Goal: Use online tool/utility: Utilize a website feature to perform a specific function

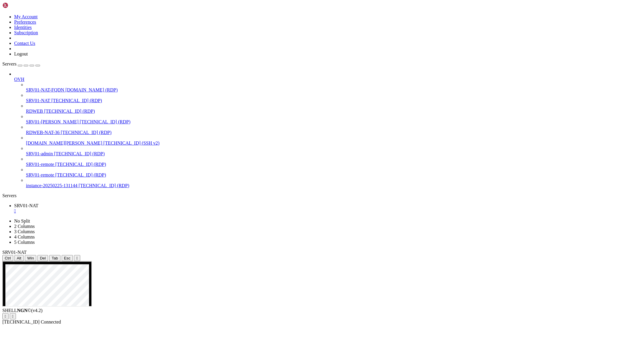
drag, startPoint x: 27, startPoint y: 409, endPoint x: 15, endPoint y: 453, distance: 45.5
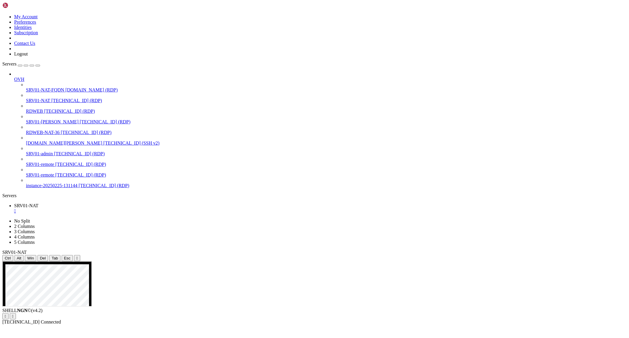
drag, startPoint x: 74, startPoint y: 363, endPoint x: 102, endPoint y: 388, distance: 37.2
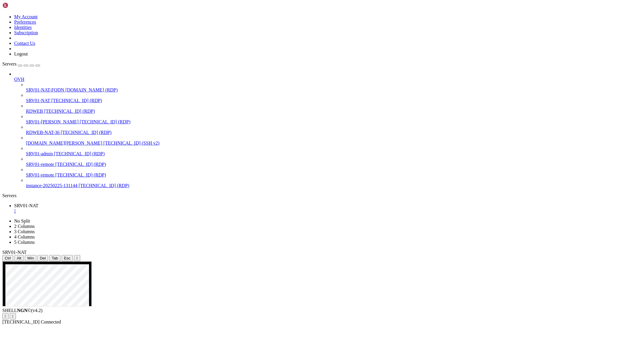
drag, startPoint x: 43, startPoint y: 471, endPoint x: 44, endPoint y: 482, distance: 10.7
drag, startPoint x: 5, startPoint y: 362, endPoint x: 63, endPoint y: 361, distance: 58.1
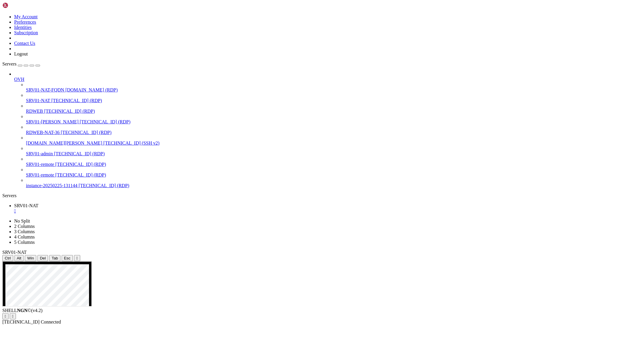
drag, startPoint x: 4, startPoint y: 374, endPoint x: 40, endPoint y: 374, distance: 36.3
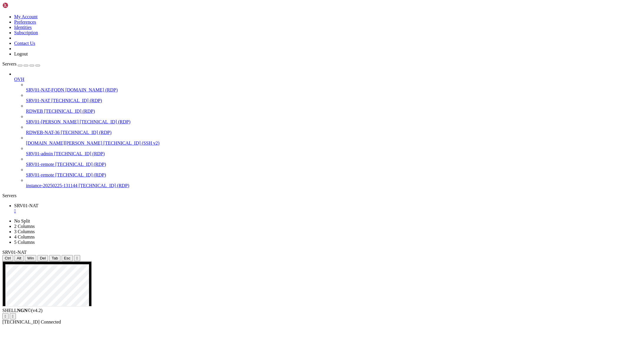
drag, startPoint x: 10, startPoint y: 367, endPoint x: 63, endPoint y: 351, distance: 55.7
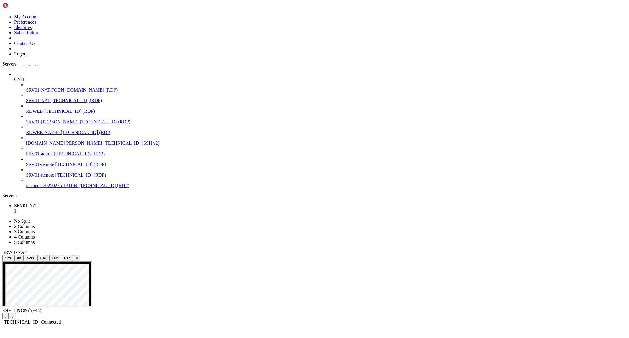
drag, startPoint x: 80, startPoint y: 356, endPoint x: 15, endPoint y: 357, distance: 65.5
drag, startPoint x: 4, startPoint y: 351, endPoint x: 58, endPoint y: 353, distance: 53.7
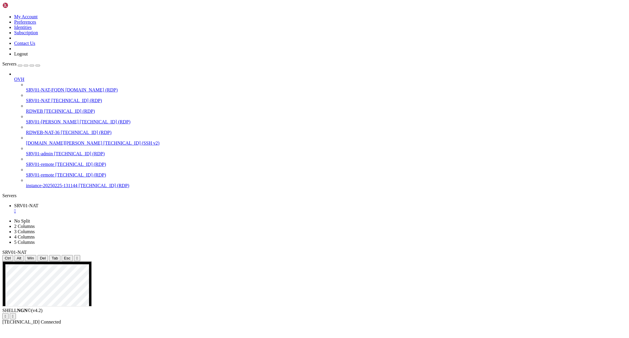
drag, startPoint x: 284, startPoint y: 457, endPoint x: 471, endPoint y: 457, distance: 187.1
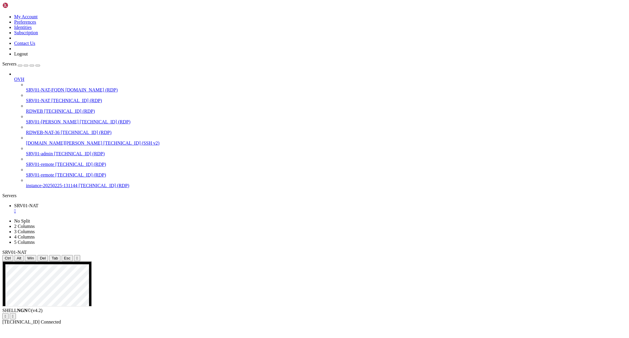
drag, startPoint x: 312, startPoint y: 545, endPoint x: 302, endPoint y: 600, distance: 55.7
drag, startPoint x: 230, startPoint y: 403, endPoint x: 446, endPoint y: 324, distance: 231.0
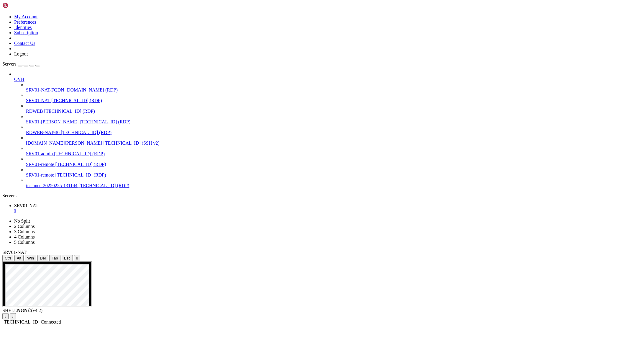
drag, startPoint x: 237, startPoint y: 361, endPoint x: 575, endPoint y: 345, distance: 338.3
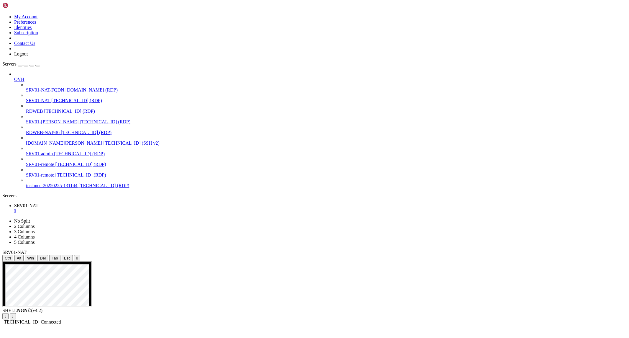
drag, startPoint x: 460, startPoint y: 534, endPoint x: 414, endPoint y: 600, distance: 80.6
drag, startPoint x: 461, startPoint y: 533, endPoint x: 401, endPoint y: 600, distance: 89.9
drag, startPoint x: 433, startPoint y: 499, endPoint x: 385, endPoint y: 597, distance: 108.8
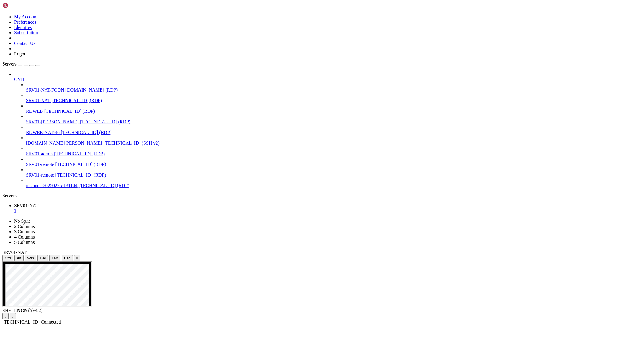
click at [204, 325] on div "SHELL NGN © (v 4.2 )   [TECHNICAL_ID] Connected" at bounding box center [314, 316] width 625 height 17
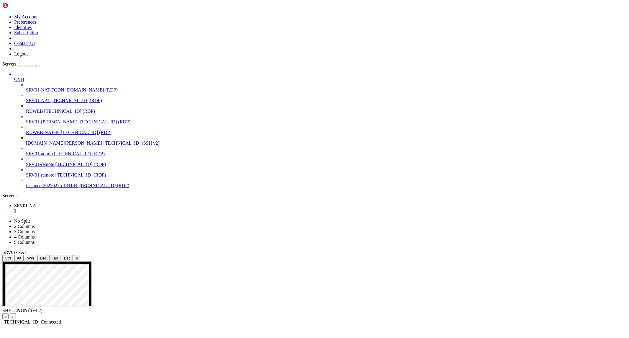
drag, startPoint x: 100, startPoint y: 525, endPoint x: 100, endPoint y: 529, distance: 4.4
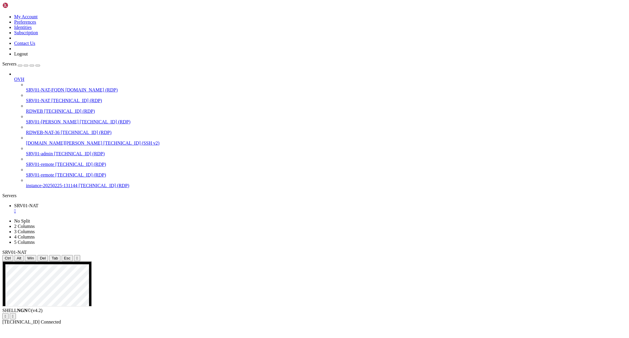
drag, startPoint x: 41, startPoint y: 350, endPoint x: 36, endPoint y: 493, distance: 143.2
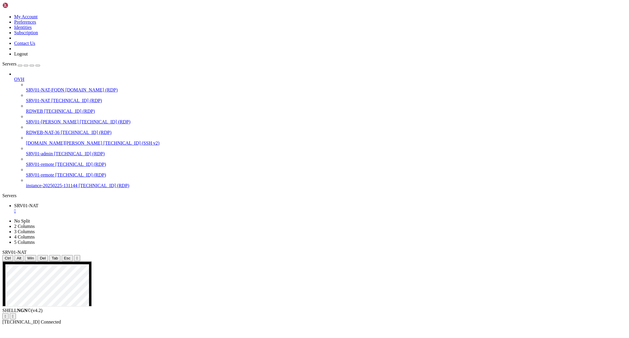
drag, startPoint x: 8, startPoint y: 359, endPoint x: 60, endPoint y: 359, distance: 52.5
drag, startPoint x: 35, startPoint y: 528, endPoint x: 35, endPoint y: 536, distance: 7.4
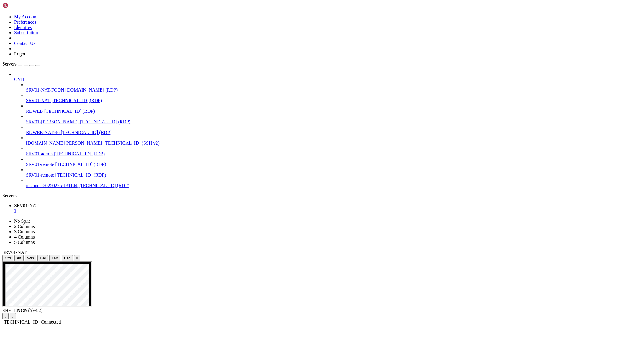
drag, startPoint x: 186, startPoint y: 402, endPoint x: 245, endPoint y: 409, distance: 59.4
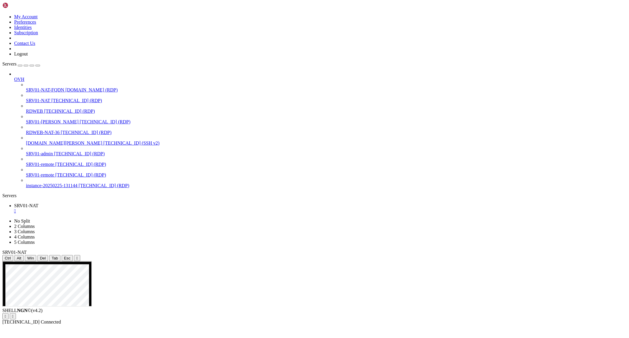
drag, startPoint x: 444, startPoint y: 409, endPoint x: 521, endPoint y: 536, distance: 149.4
drag, startPoint x: 460, startPoint y: 395, endPoint x: 493, endPoint y: 411, distance: 36.4
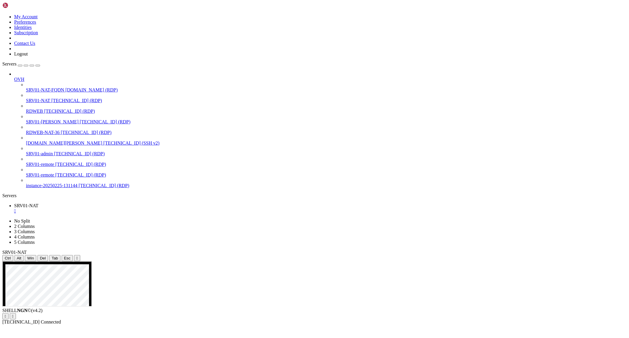
drag, startPoint x: 211, startPoint y: 462, endPoint x: 129, endPoint y: 458, distance: 82.4
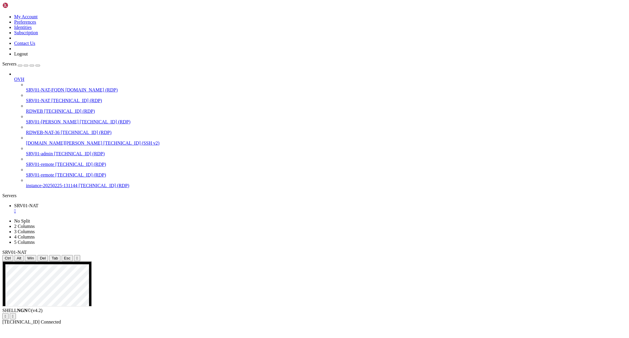
drag, startPoint x: 290, startPoint y: 341, endPoint x: 181, endPoint y: 337, distance: 108.4
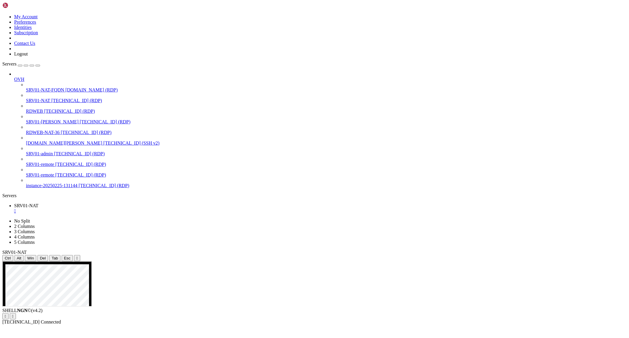
drag, startPoint x: 241, startPoint y: 348, endPoint x: 181, endPoint y: 337, distance: 60.6
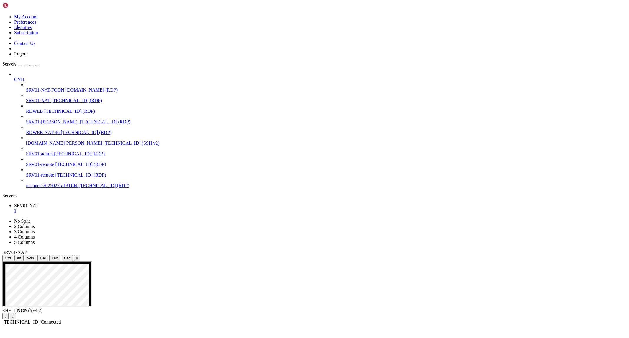
drag, startPoint x: 221, startPoint y: 340, endPoint x: 185, endPoint y: 339, distance: 36.0
drag, startPoint x: 365, startPoint y: 574, endPoint x: 339, endPoint y: 600, distance: 36.7
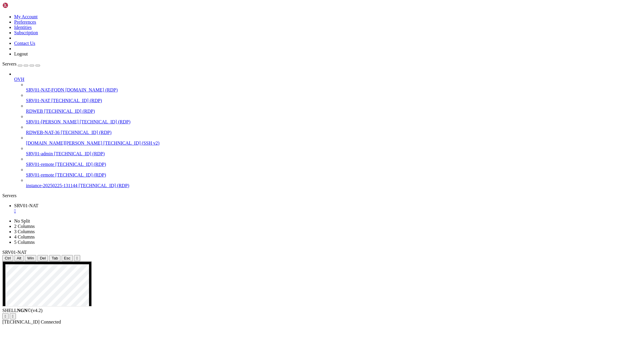
drag, startPoint x: 314, startPoint y: 523, endPoint x: 375, endPoint y: 512, distance: 62.6
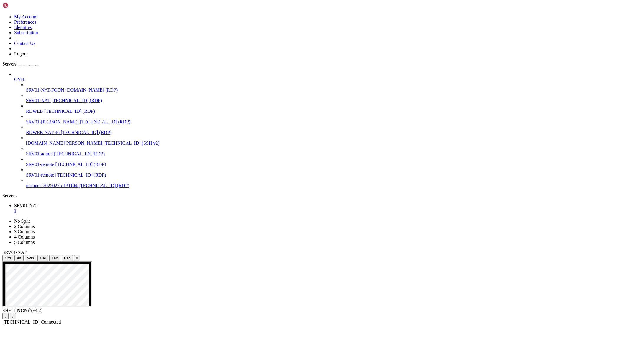
drag, startPoint x: 368, startPoint y: 477, endPoint x: 338, endPoint y: 593, distance: 119.9
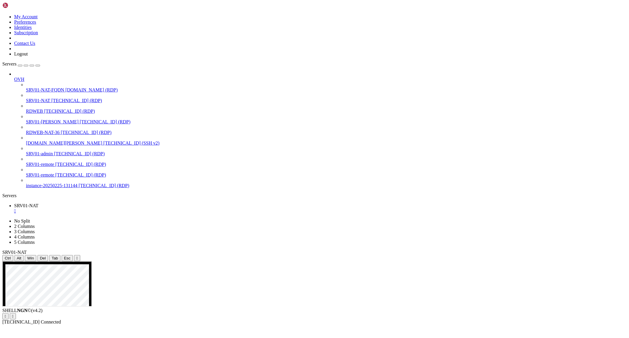
drag, startPoint x: 405, startPoint y: 551, endPoint x: 381, endPoint y: 577, distance: 35.7
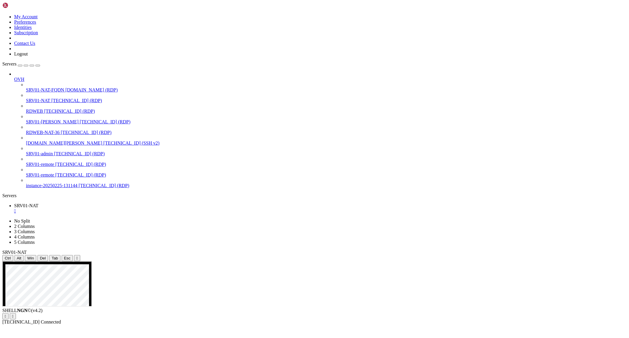
drag, startPoint x: 387, startPoint y: 482, endPoint x: 374, endPoint y: 511, distance: 30.8
drag, startPoint x: 385, startPoint y: 483, endPoint x: 369, endPoint y: 504, distance: 26.7
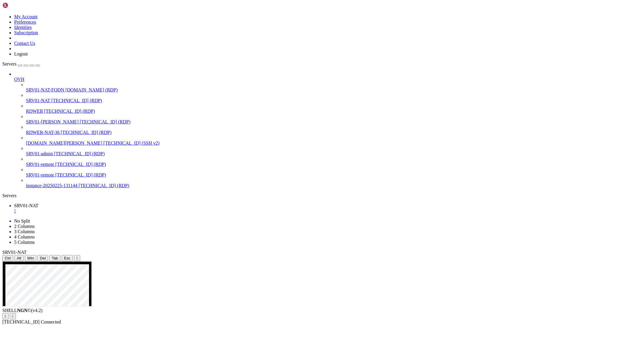
drag, startPoint x: 427, startPoint y: 456, endPoint x: 381, endPoint y: 576, distance: 128.6
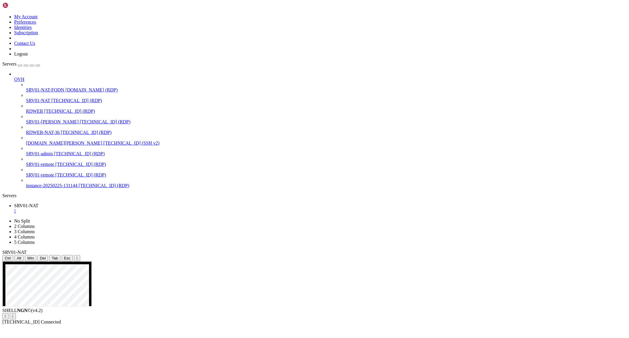
drag, startPoint x: 436, startPoint y: 447, endPoint x: 405, endPoint y: 586, distance: 142.6
drag, startPoint x: 400, startPoint y: 495, endPoint x: 377, endPoint y: 540, distance: 50.3
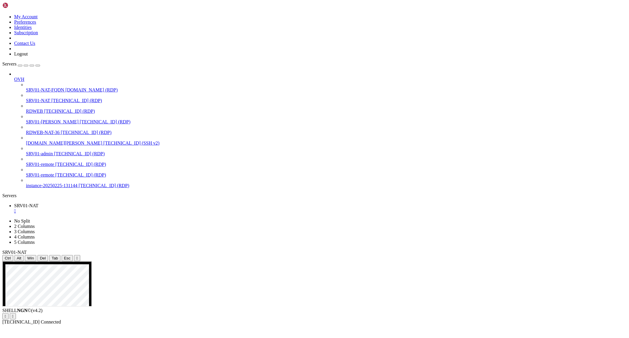
drag, startPoint x: 430, startPoint y: 454, endPoint x: 396, endPoint y: 511, distance: 66.6
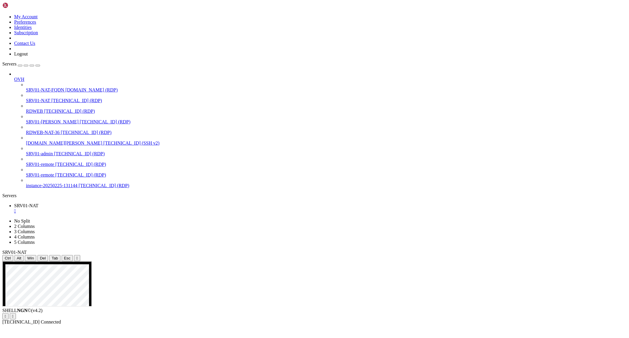
drag, startPoint x: 416, startPoint y: 451, endPoint x: 379, endPoint y: 539, distance: 95.2
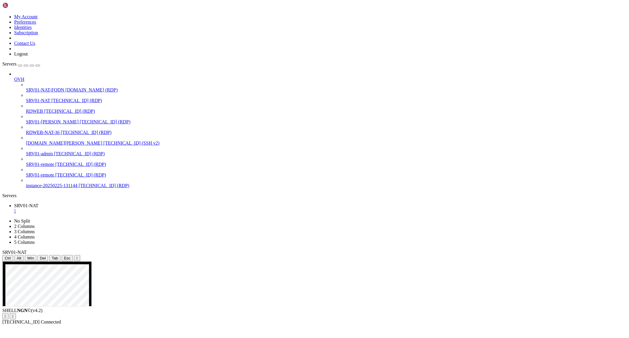
drag, startPoint x: 474, startPoint y: 492, endPoint x: 353, endPoint y: 491, distance: 121.3
drag, startPoint x: 354, startPoint y: 562, endPoint x: 375, endPoint y: 593, distance: 37.3
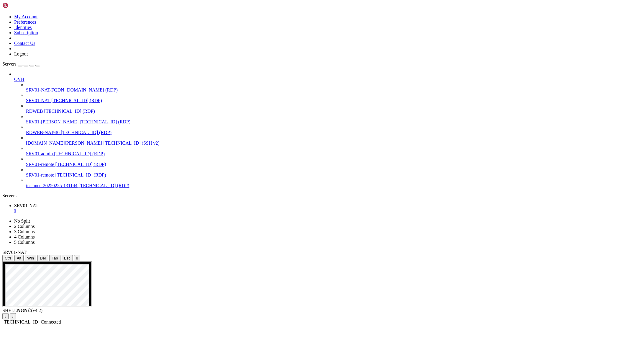
drag, startPoint x: 475, startPoint y: 493, endPoint x: 408, endPoint y: 600, distance: 125.6
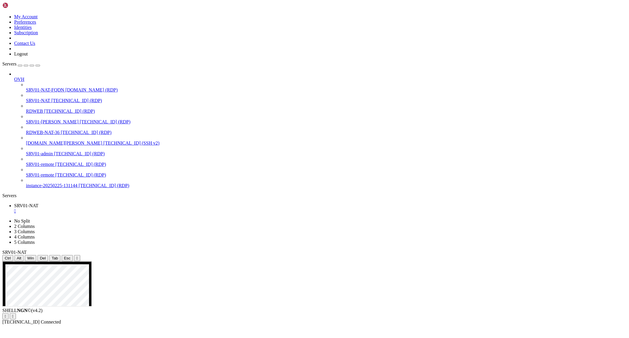
drag, startPoint x: 446, startPoint y: 563, endPoint x: 425, endPoint y: 572, distance: 23.2
drag, startPoint x: 451, startPoint y: 558, endPoint x: 422, endPoint y: 596, distance: 48.3
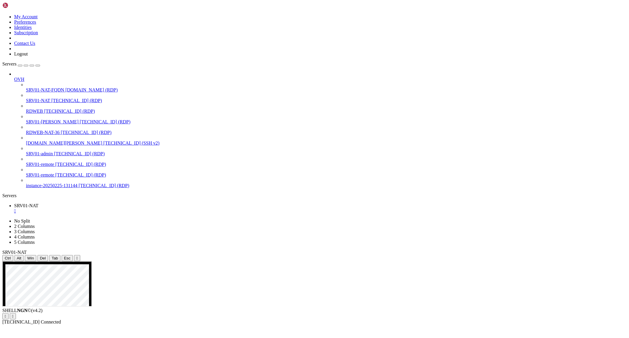
drag, startPoint x: 377, startPoint y: 482, endPoint x: 431, endPoint y: 500, distance: 56.1
drag, startPoint x: 201, startPoint y: 570, endPoint x: 161, endPoint y: 600, distance: 49.3
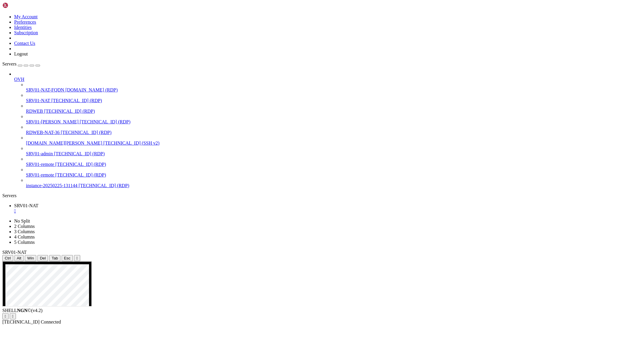
drag, startPoint x: 326, startPoint y: 361, endPoint x: 278, endPoint y: 359, distance: 48.1
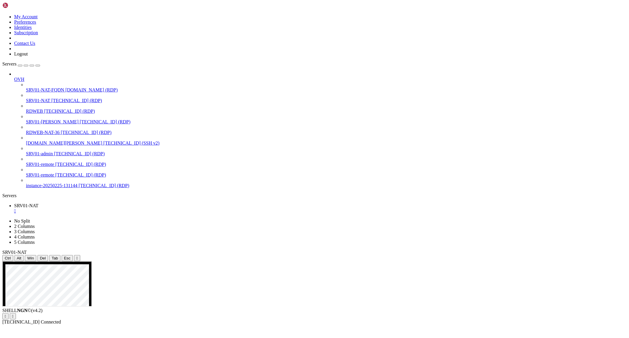
drag, startPoint x: 286, startPoint y: 464, endPoint x: 300, endPoint y: 480, distance: 20.7
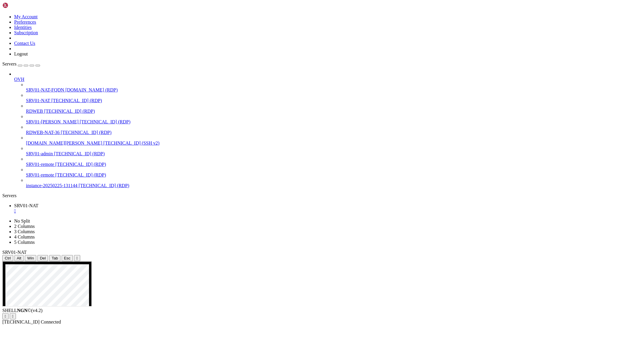
drag, startPoint x: 318, startPoint y: 449, endPoint x: 382, endPoint y: 452, distance: 64.7
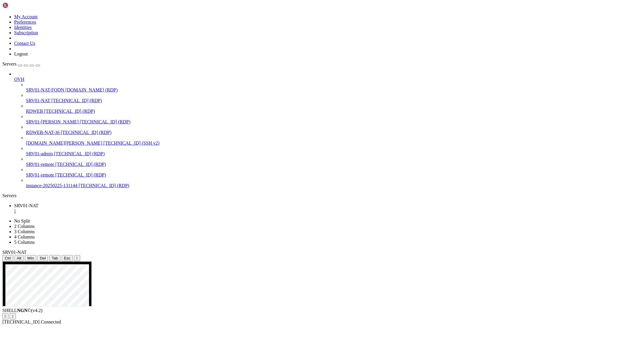
click at [264, 203] on ul "SRV01-NAT " at bounding box center [314, 208] width 625 height 11
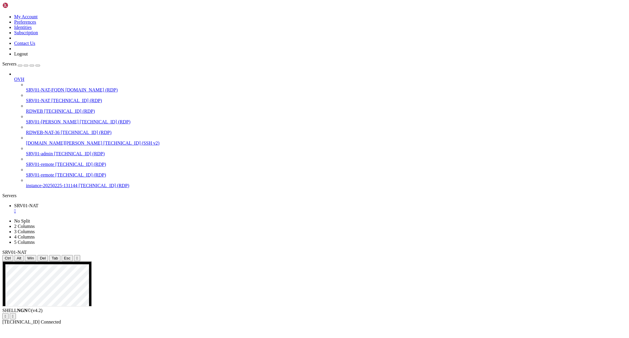
drag, startPoint x: 247, startPoint y: 449, endPoint x: 367, endPoint y: 475, distance: 123.6
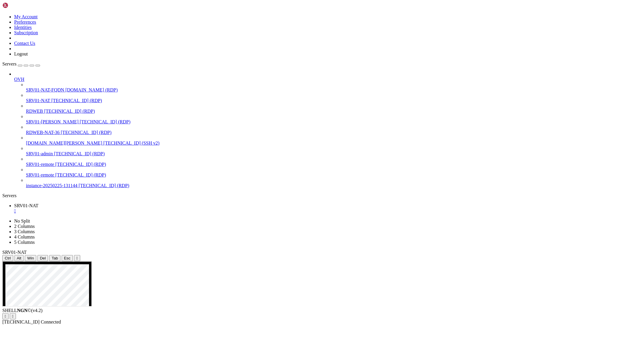
drag, startPoint x: 240, startPoint y: 407, endPoint x: 346, endPoint y: 478, distance: 128.0
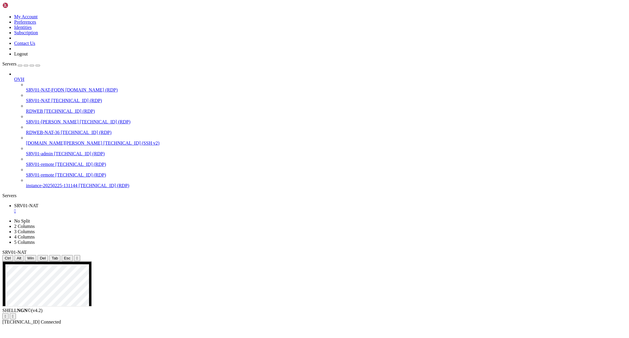
drag, startPoint x: 287, startPoint y: 470, endPoint x: 187, endPoint y: 306, distance: 192.2
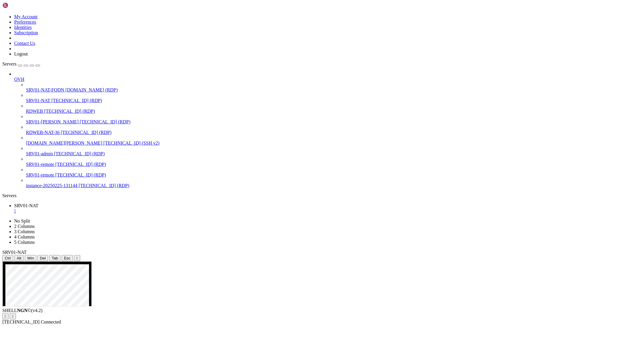
drag, startPoint x: 237, startPoint y: 381, endPoint x: 283, endPoint y: 387, distance: 47.0
drag, startPoint x: 240, startPoint y: 342, endPoint x: 389, endPoint y: 516, distance: 228.9
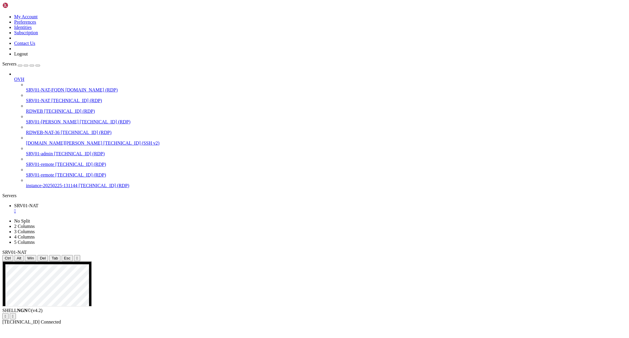
drag, startPoint x: 234, startPoint y: 419, endPoint x: 357, endPoint y: 436, distance: 124.6
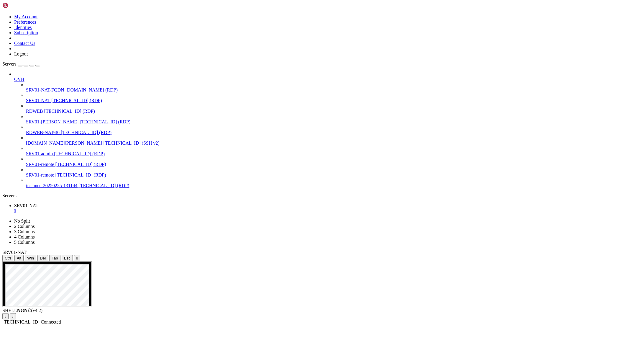
drag, startPoint x: 236, startPoint y: 354, endPoint x: 329, endPoint y: 429, distance: 120.0
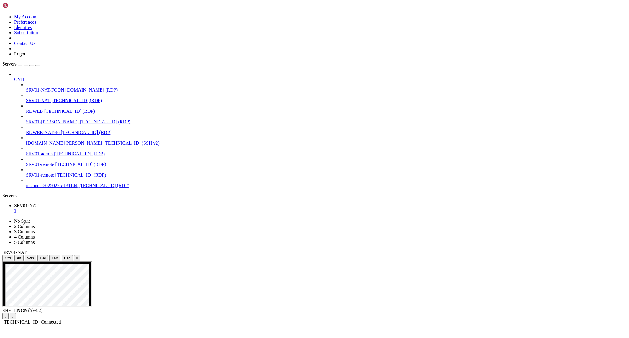
drag, startPoint x: 191, startPoint y: 343, endPoint x: 433, endPoint y: 541, distance: 312.9
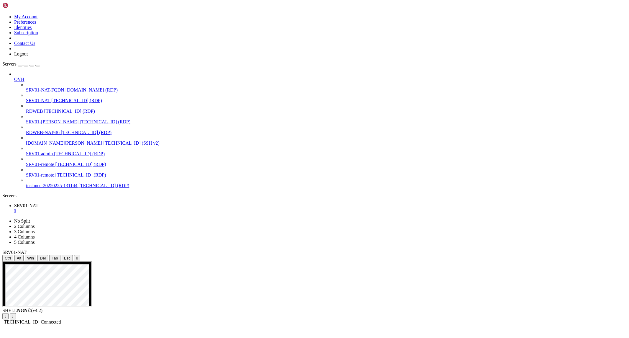
drag, startPoint x: 236, startPoint y: 369, endPoint x: 593, endPoint y: 325, distance: 360.0
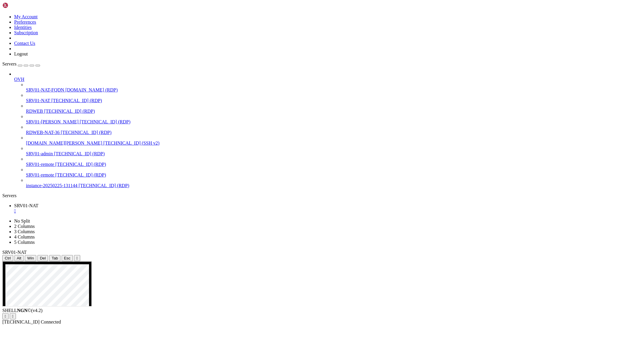
drag, startPoint x: 466, startPoint y: 390, endPoint x: 444, endPoint y: 393, distance: 22.4
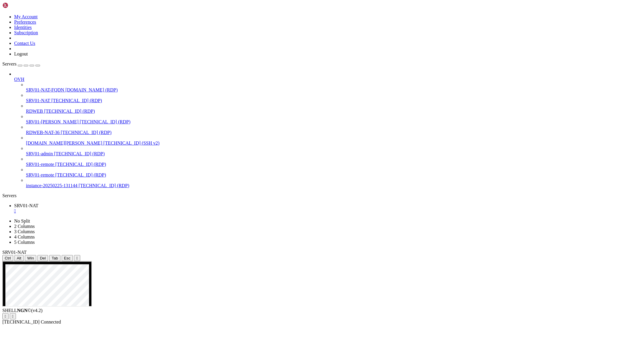
drag, startPoint x: 140, startPoint y: 386, endPoint x: 557, endPoint y: 382, distance: 416.7
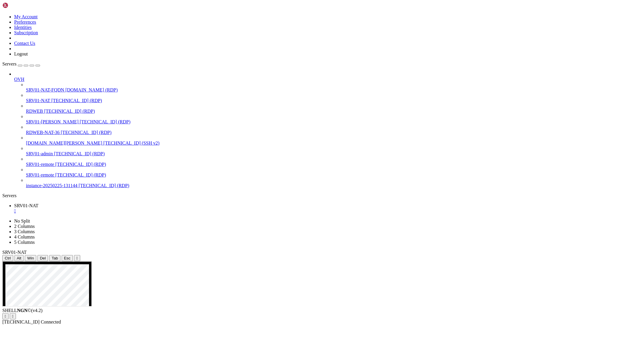
drag, startPoint x: 127, startPoint y: 383, endPoint x: 539, endPoint y: 382, distance: 412.0
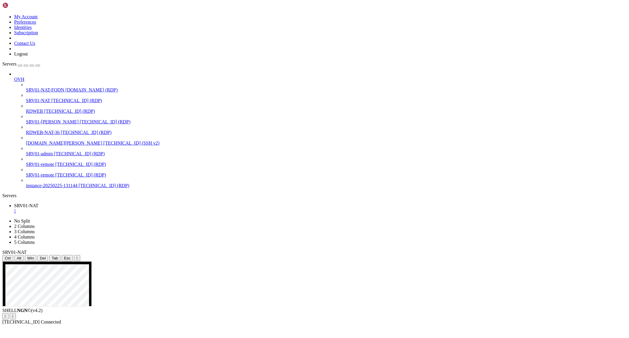
drag, startPoint x: 5, startPoint y: 434, endPoint x: 61, endPoint y: 435, distance: 55.8
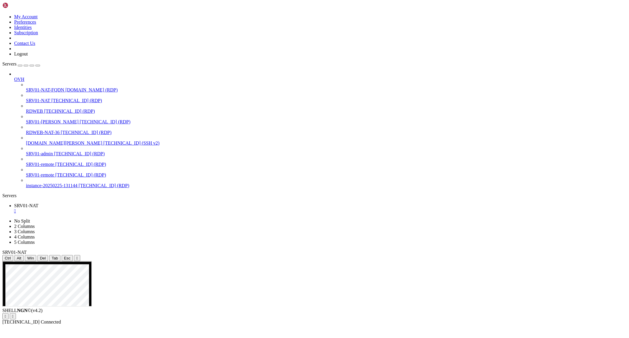
drag, startPoint x: 5, startPoint y: 374, endPoint x: 61, endPoint y: 372, distance: 56.1
